Goal: Task Accomplishment & Management: Use online tool/utility

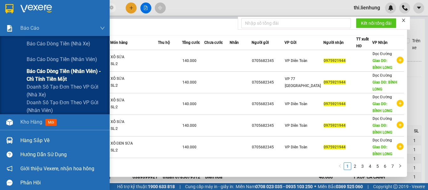
click at [47, 72] on span "Báo cáo dòng tiền (nhân viên) - chỉ tính tiền mặt" at bounding box center [66, 75] width 78 height 16
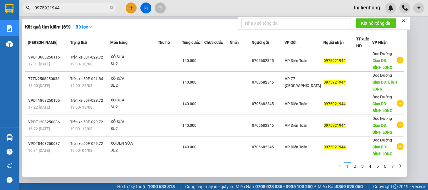
click at [405, 20] on icon "close" at bounding box center [404, 20] width 4 height 4
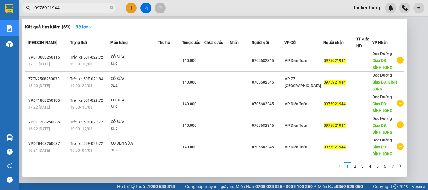
click at [415, 69] on div at bounding box center [214, 95] width 428 height 190
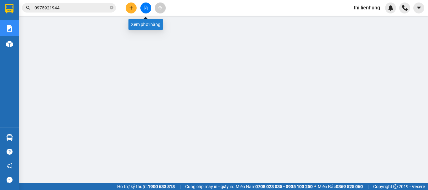
click at [146, 7] on icon "file-add" at bounding box center [146, 8] width 4 height 4
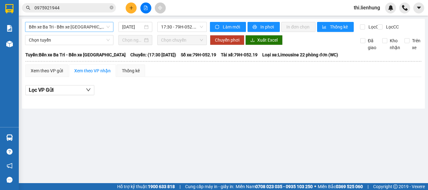
click at [62, 25] on span "Bến xe Ba Tri - Bến xe [GEOGRAPHIC_DATA]" at bounding box center [69, 26] width 81 height 9
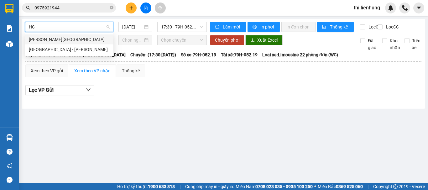
type input "HCM"
click at [64, 47] on div "[GEOGRAPHIC_DATA] - [PERSON_NAME]" at bounding box center [69, 49] width 81 height 7
type input "[DATE]"
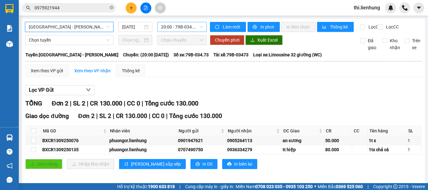
click at [167, 26] on span "20:00 - 79B-034.73" at bounding box center [182, 26] width 42 height 9
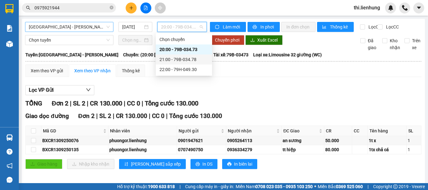
click at [178, 57] on div "21:00 - 79B-034.78" at bounding box center [184, 59] width 49 height 7
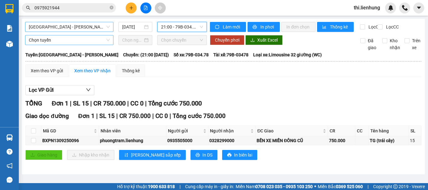
click at [85, 45] on span "Chọn tuyến" at bounding box center [69, 39] width 81 height 9
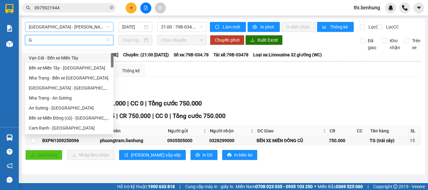
type input "GA"
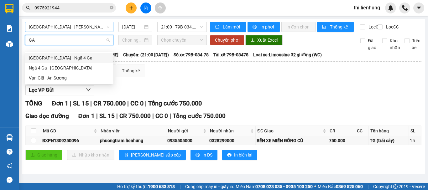
click at [68, 57] on div "[GEOGRAPHIC_DATA] - Ngã 4 Ga" at bounding box center [69, 58] width 81 height 7
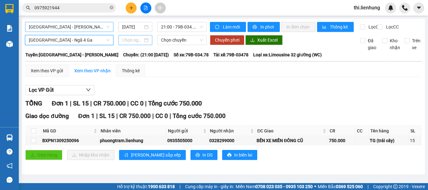
click at [136, 44] on input at bounding box center [132, 40] width 21 height 7
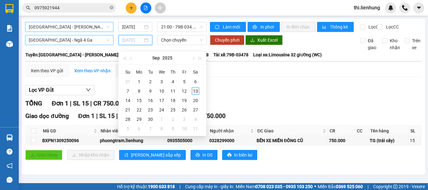
type input "[DATE]"
click at [195, 93] on div "13" at bounding box center [196, 91] width 8 height 8
type input "[DATE]"
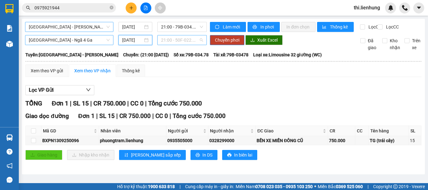
click at [176, 45] on span "21:00 - 50F-022.94" at bounding box center [182, 39] width 42 height 9
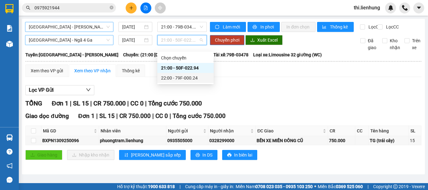
click at [182, 77] on div "22:00 - 79F-000.24" at bounding box center [185, 78] width 49 height 7
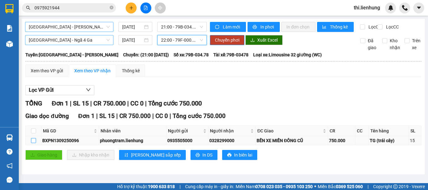
click at [32, 143] on input "checkbox" at bounding box center [33, 140] width 5 height 5
checkbox input "true"
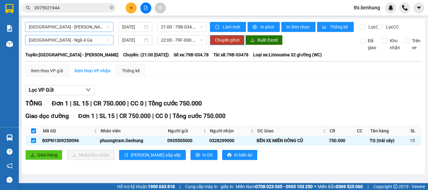
click at [227, 44] on span "Chuyển phơi" at bounding box center [227, 40] width 24 height 7
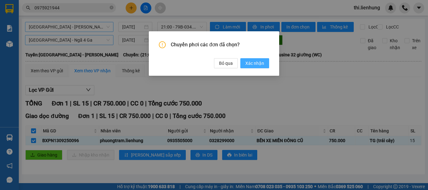
click at [255, 63] on span "Xác nhận" at bounding box center [255, 63] width 19 height 7
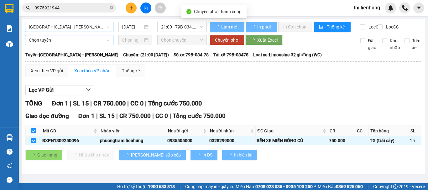
checkbox input "false"
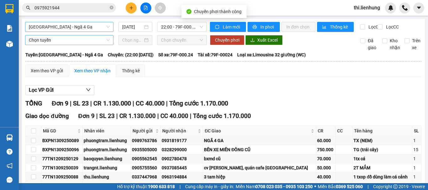
click at [89, 28] on span "[GEOGRAPHIC_DATA] - Ngã 4 Ga" at bounding box center [69, 26] width 81 height 9
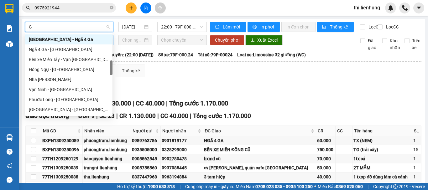
type input "GA"
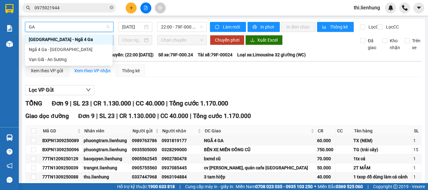
click at [62, 39] on div "[GEOGRAPHIC_DATA] - Ngã 4 Ga" at bounding box center [69, 39] width 80 height 7
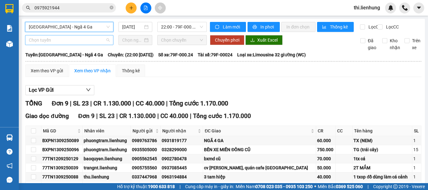
click at [69, 45] on span "Chọn tuyến" at bounding box center [69, 39] width 81 height 9
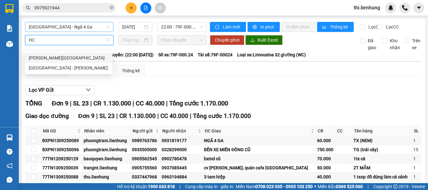
type input "HCM"
click at [65, 68] on div "[GEOGRAPHIC_DATA] - [PERSON_NAME]" at bounding box center [69, 68] width 80 height 7
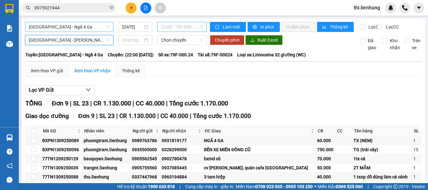
click at [172, 27] on span "22:00 - 79F-000.24" at bounding box center [182, 26] width 42 height 9
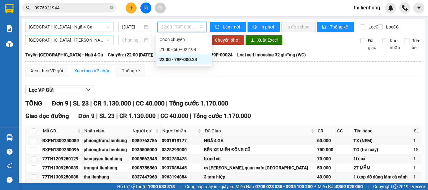
click at [183, 57] on div "22:00 - 79F-000.24" at bounding box center [184, 59] width 49 height 7
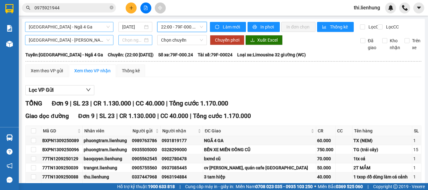
click at [141, 43] on input at bounding box center [132, 40] width 21 height 7
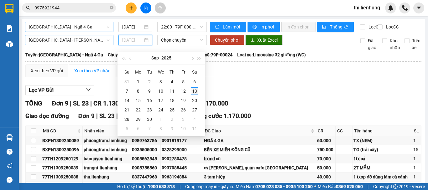
type input "[DATE]"
click at [194, 91] on div "13" at bounding box center [195, 91] width 8 height 8
type input "[DATE]"
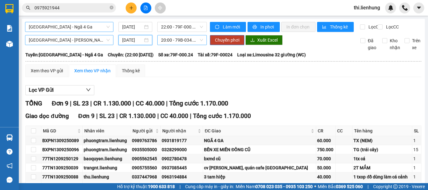
click at [181, 45] on span "20:00 - 79B-034.73" at bounding box center [182, 39] width 42 height 9
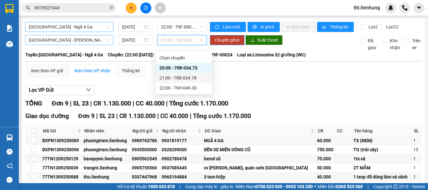
click at [188, 77] on div "21:00 - 79B-034.78" at bounding box center [184, 78] width 49 height 7
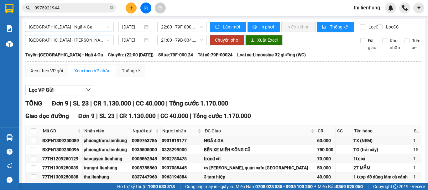
click at [274, 95] on div "Lọc VP Gửi" at bounding box center [223, 90] width 396 height 10
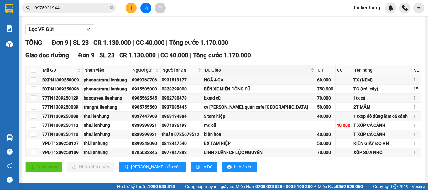
scroll to position [63, 0]
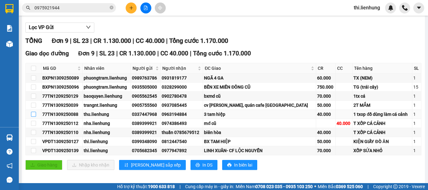
click at [33, 117] on input "checkbox" at bounding box center [33, 114] width 5 height 5
checkbox input "true"
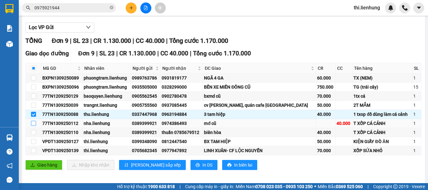
click at [33, 126] on input "checkbox" at bounding box center [33, 123] width 5 height 5
checkbox input "true"
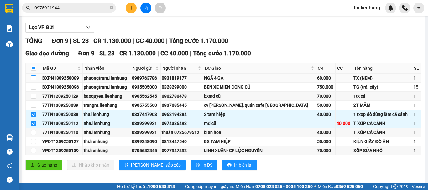
click at [34, 81] on input "checkbox" at bounding box center [33, 78] width 5 height 5
checkbox input "true"
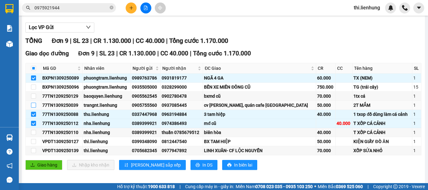
click at [32, 108] on input "checkbox" at bounding box center [33, 105] width 5 height 5
checkbox input "true"
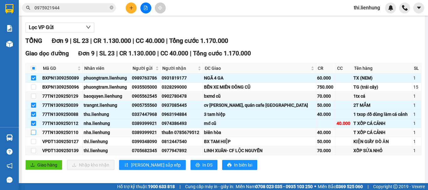
click at [32, 135] on input "checkbox" at bounding box center [33, 132] width 5 height 5
checkbox input "true"
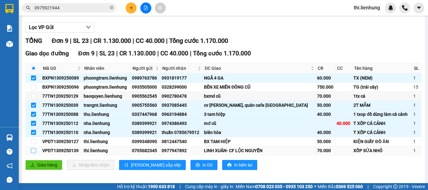
click at [34, 153] on input "checkbox" at bounding box center [33, 150] width 5 height 5
checkbox input "true"
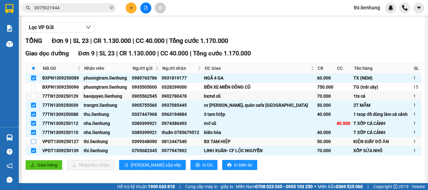
click at [34, 144] on input "checkbox" at bounding box center [33, 141] width 5 height 5
checkbox input "true"
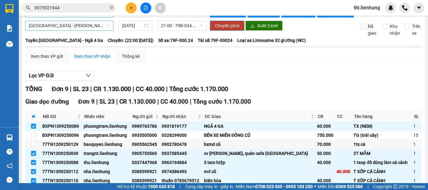
scroll to position [0, 0]
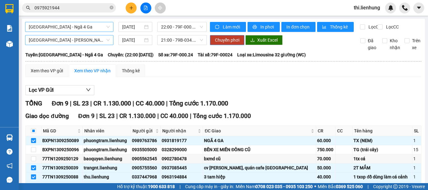
click at [227, 44] on span "Chuyển phơi" at bounding box center [227, 40] width 24 height 7
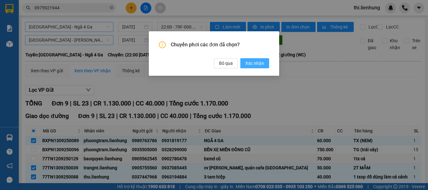
click at [252, 61] on span "Xác nhận" at bounding box center [255, 63] width 19 height 7
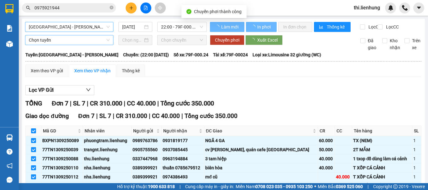
checkbox input "false"
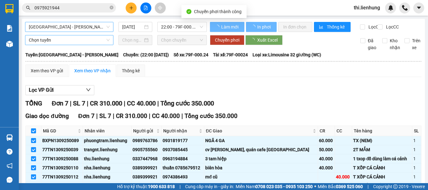
checkbox input "false"
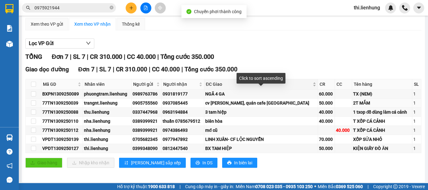
scroll to position [54, 0]
